Goal: Information Seeking & Learning: Learn about a topic

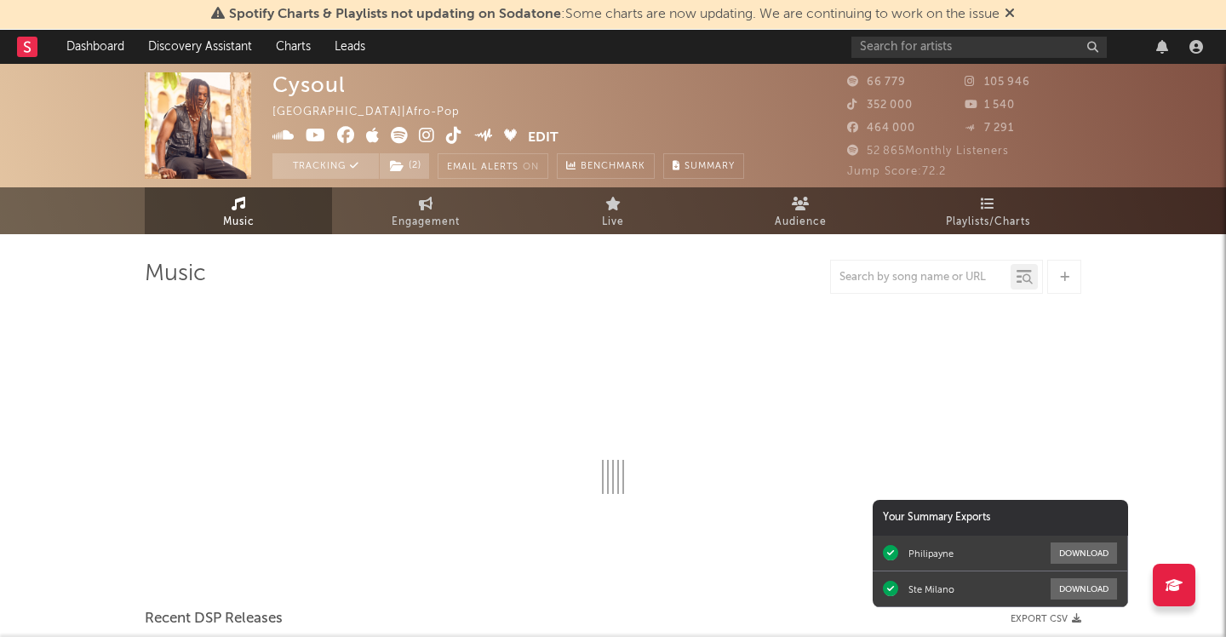
select select "6m"
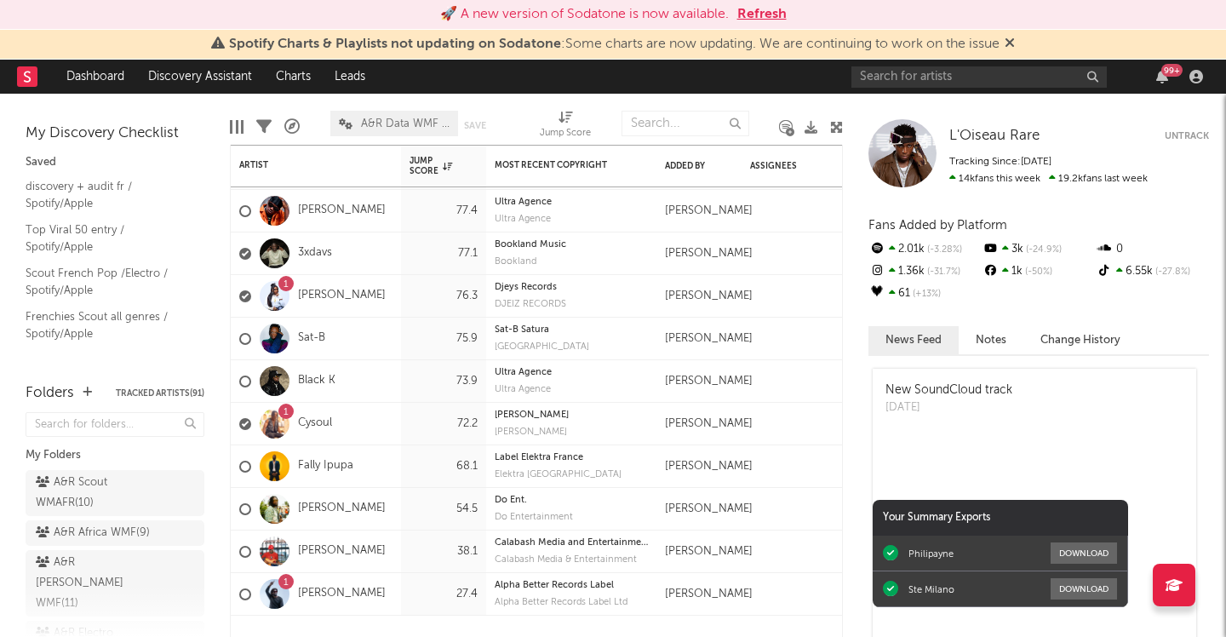
scroll to position [1171, 0]
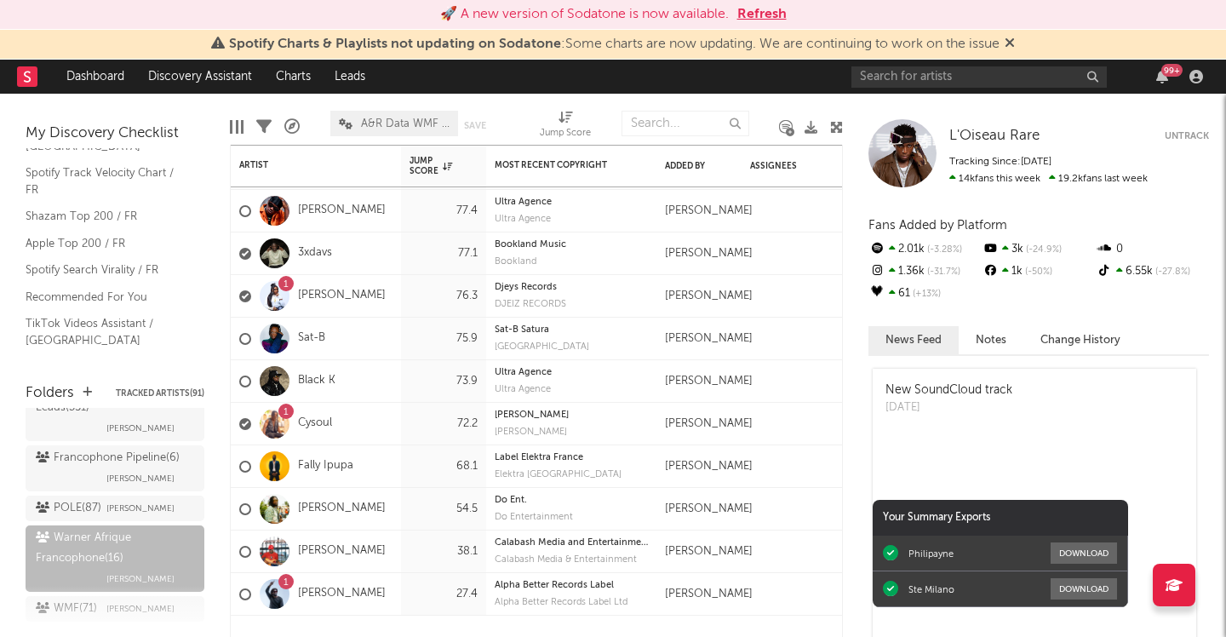
click at [1163, 64] on div "99 +" at bounding box center [1030, 77] width 358 height 34
click at [1164, 71] on div "99 +" at bounding box center [1171, 70] width 21 height 13
